Goal: Task Accomplishment & Management: Use online tool/utility

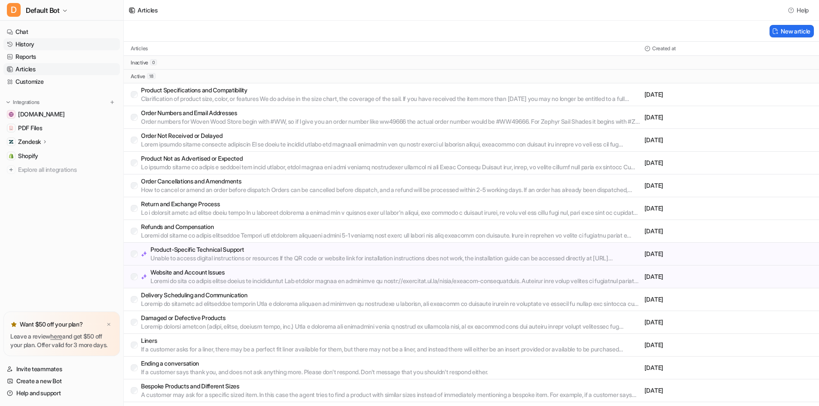
click at [20, 43] on link "History" at bounding box center [61, 44] width 116 height 12
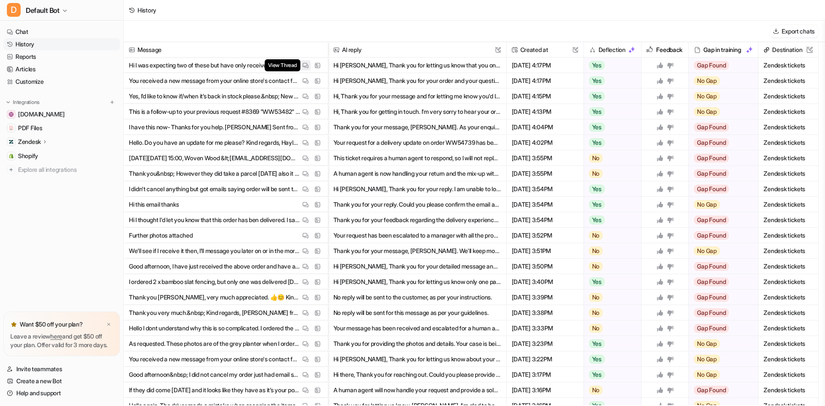
click at [305, 66] on img at bounding box center [305, 65] width 6 height 6
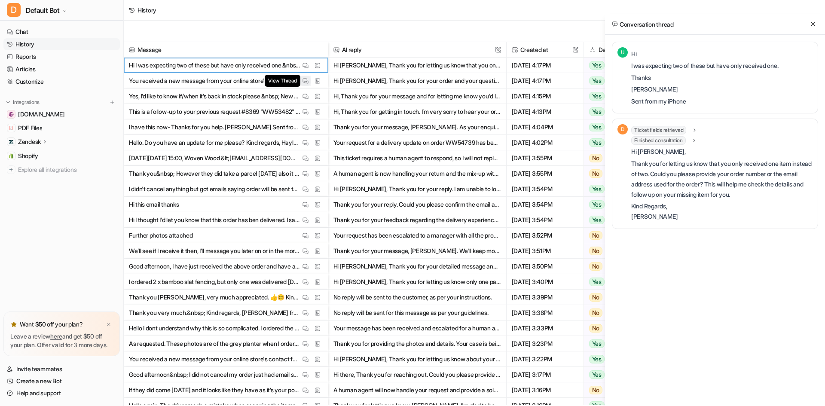
click at [308, 84] on button "View Thread" at bounding box center [305, 81] width 10 height 10
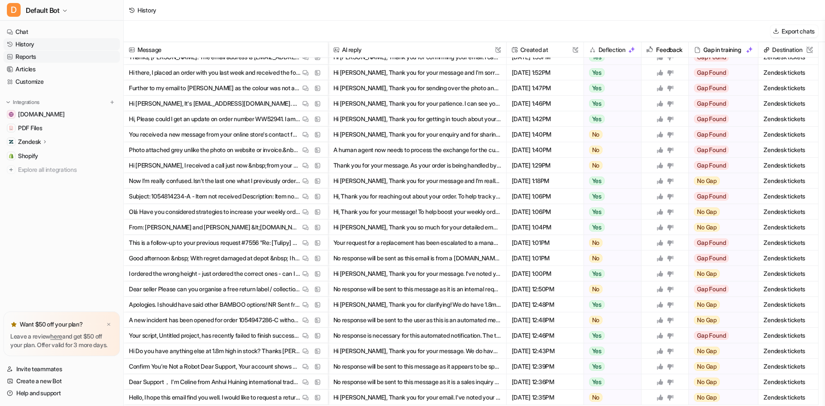
click at [42, 58] on link "Reports" at bounding box center [61, 57] width 116 height 12
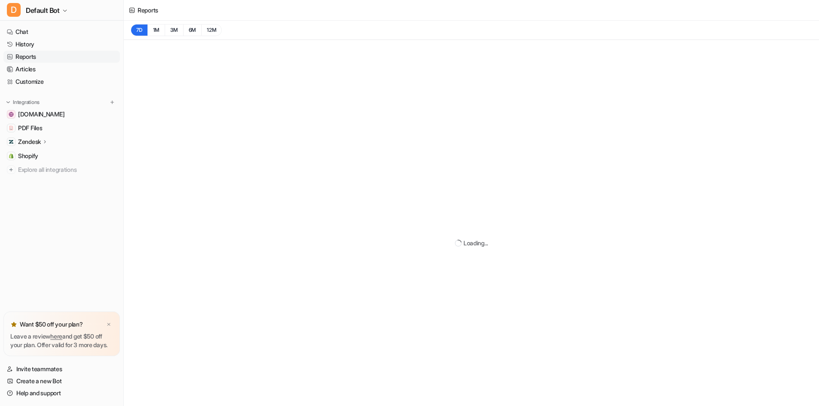
click at [41, 56] on link "Reports" at bounding box center [61, 57] width 116 height 12
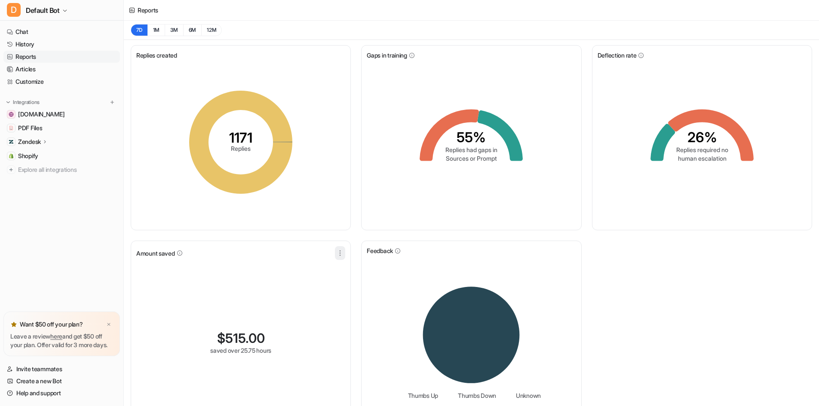
click at [341, 248] on button "button" at bounding box center [340, 253] width 10 height 14
click at [327, 272] on button "Edit" at bounding box center [296, 273] width 93 height 16
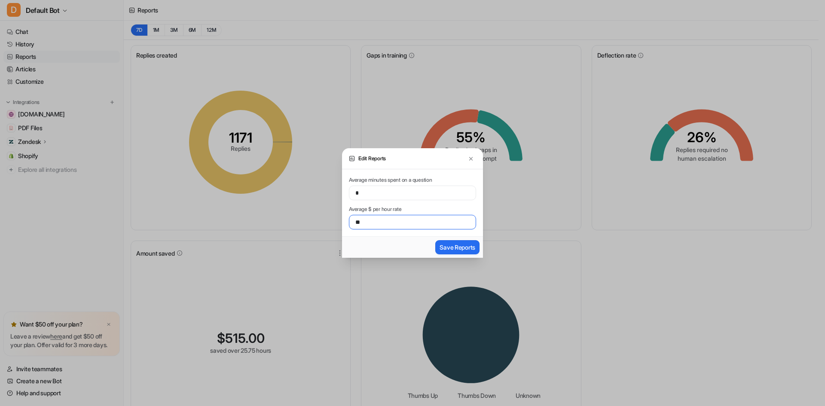
drag, startPoint x: 375, startPoint y: 221, endPoint x: 353, endPoint y: 222, distance: 21.9
click at [353, 222] on input "**" at bounding box center [412, 222] width 127 height 15
click at [471, 156] on img at bounding box center [471, 159] width 6 height 6
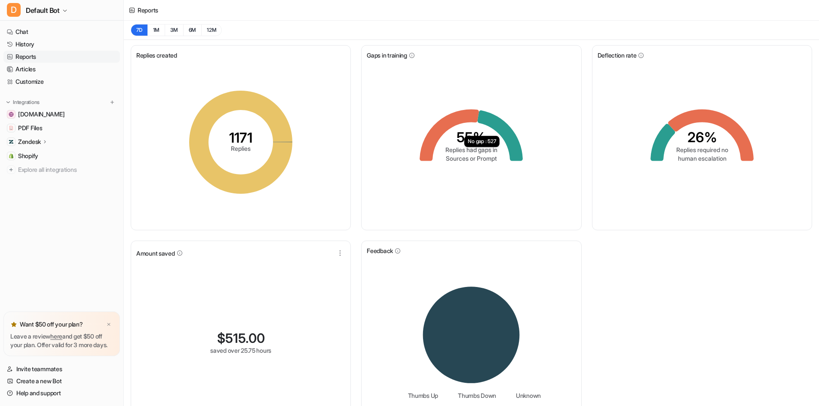
click at [646, 120] on icon "26% Replies required no human escalation" at bounding box center [701, 142] width 129 height 129
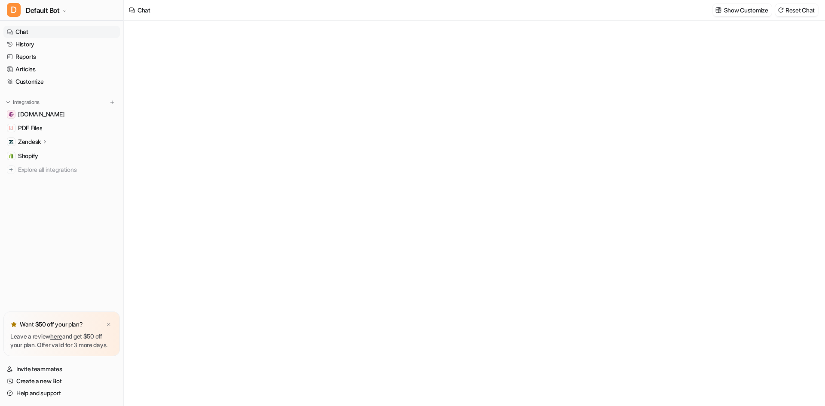
type textarea "**********"
